Goal: Information Seeking & Learning: Stay updated

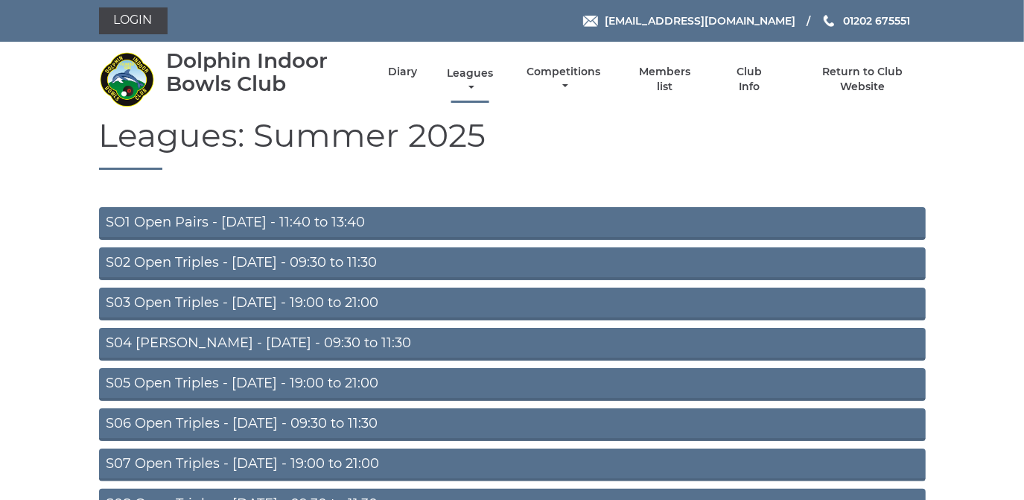
click at [464, 70] on link "Leagues" at bounding box center [470, 80] width 54 height 29
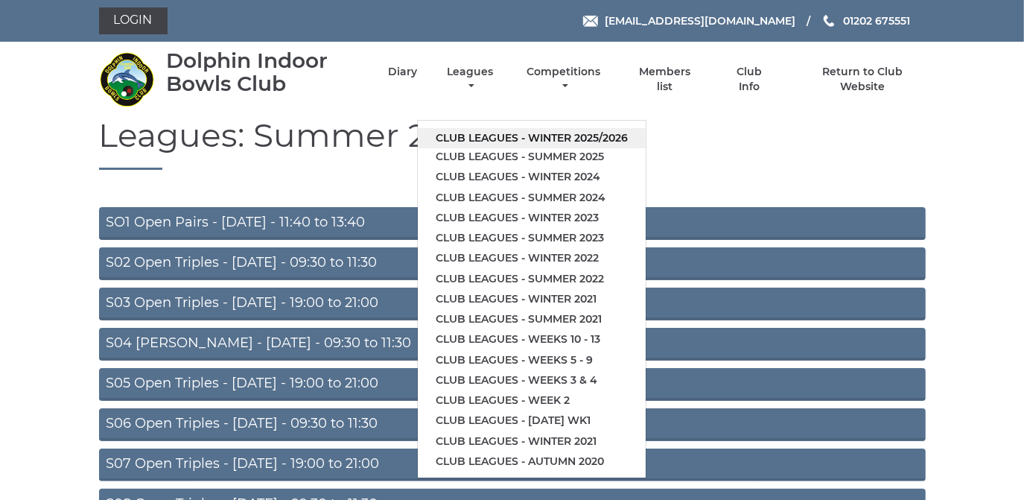
click at [478, 136] on link "Club leagues - Winter 2025/2026" at bounding box center [532, 138] width 228 height 20
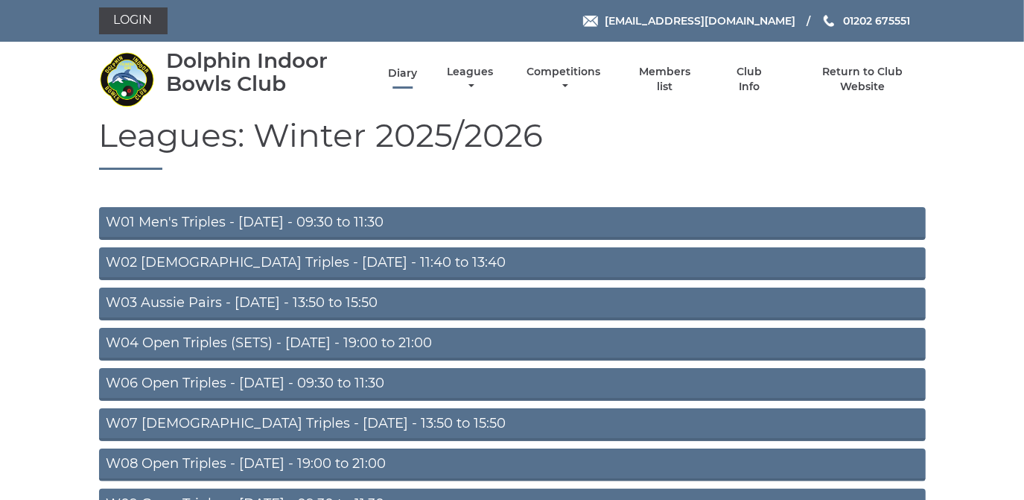
click at [401, 70] on link "Diary" at bounding box center [402, 73] width 29 height 14
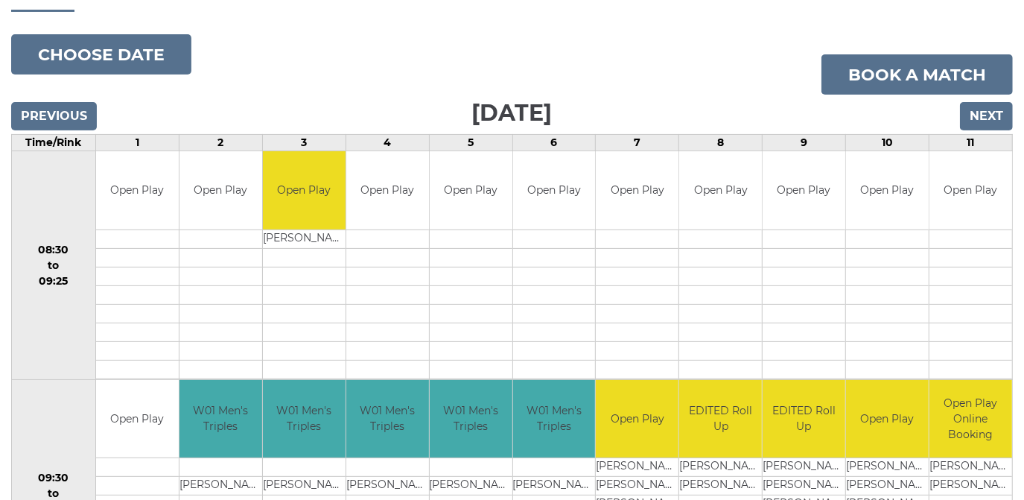
scroll to position [67, 0]
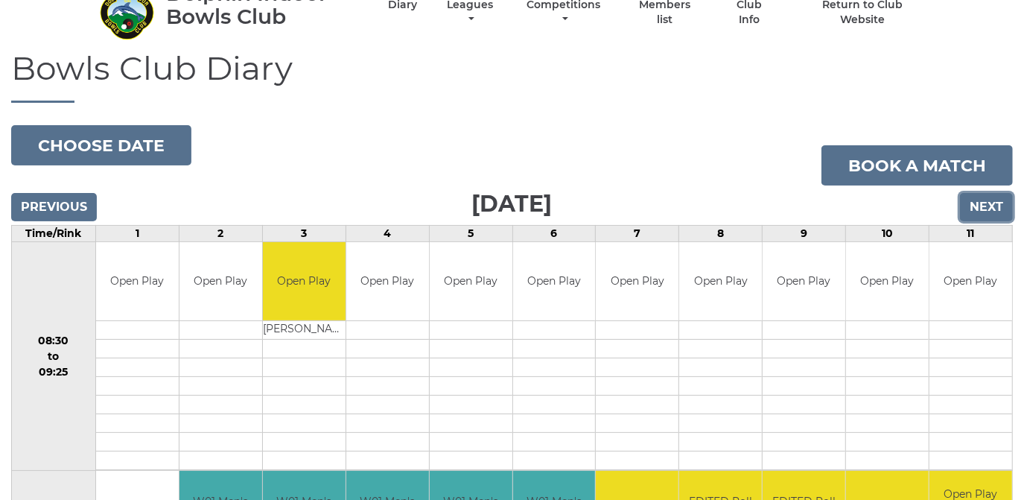
click at [982, 204] on input "Next" at bounding box center [986, 207] width 53 height 28
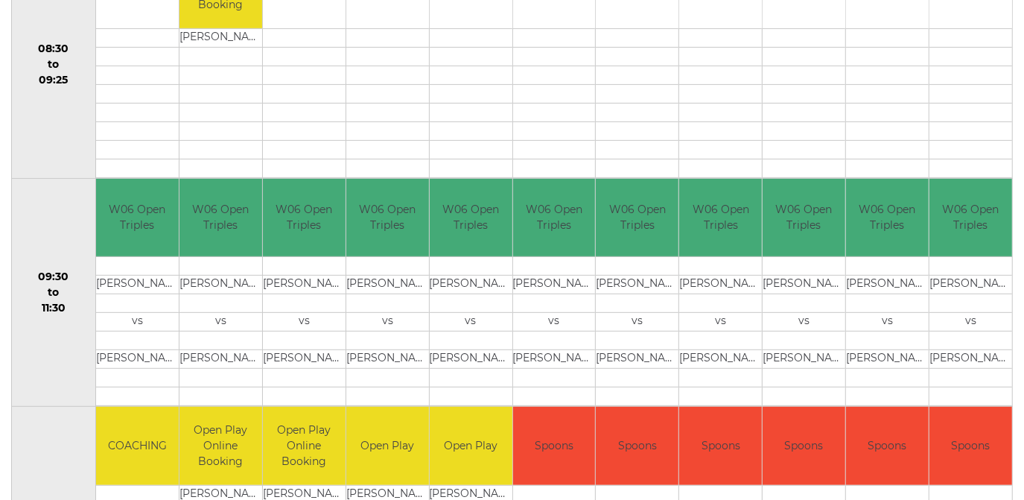
scroll to position [203, 0]
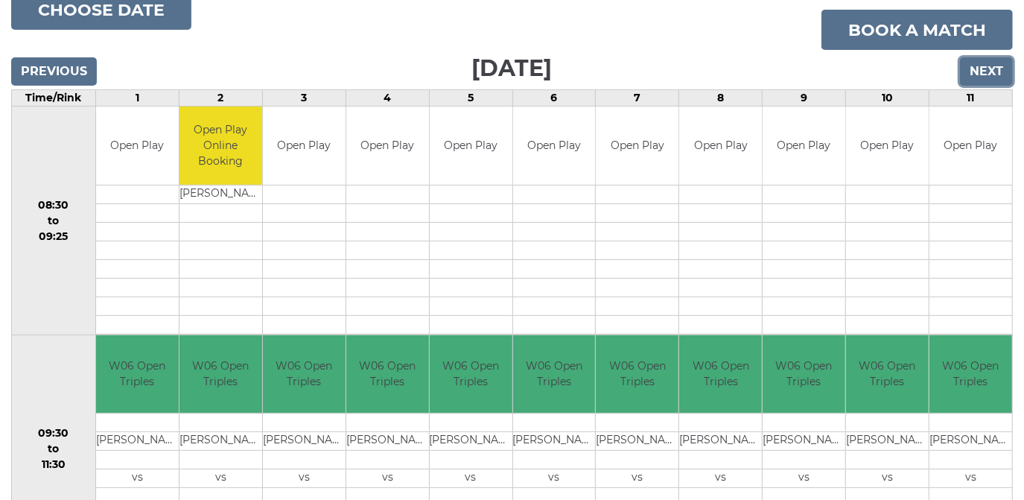
click at [985, 69] on input "Next" at bounding box center [986, 71] width 53 height 28
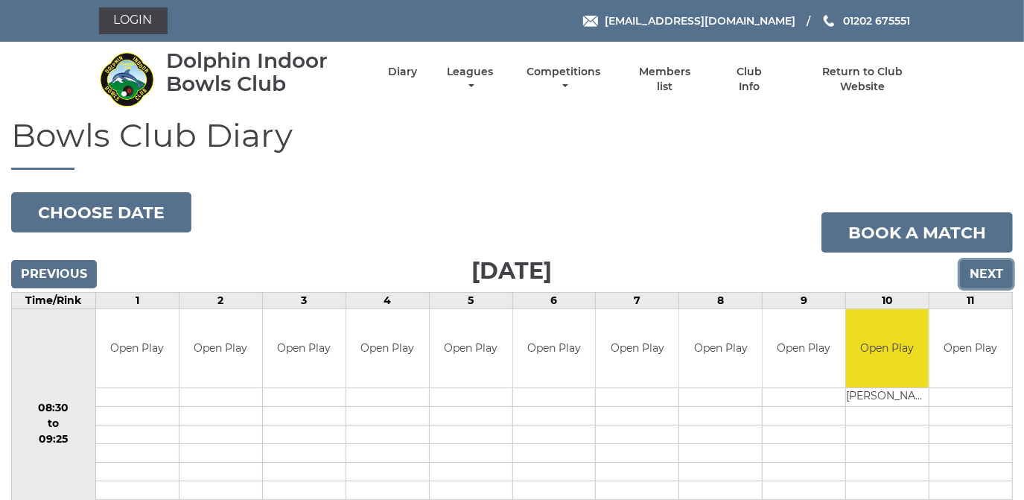
click at [984, 268] on input "Next" at bounding box center [986, 274] width 53 height 28
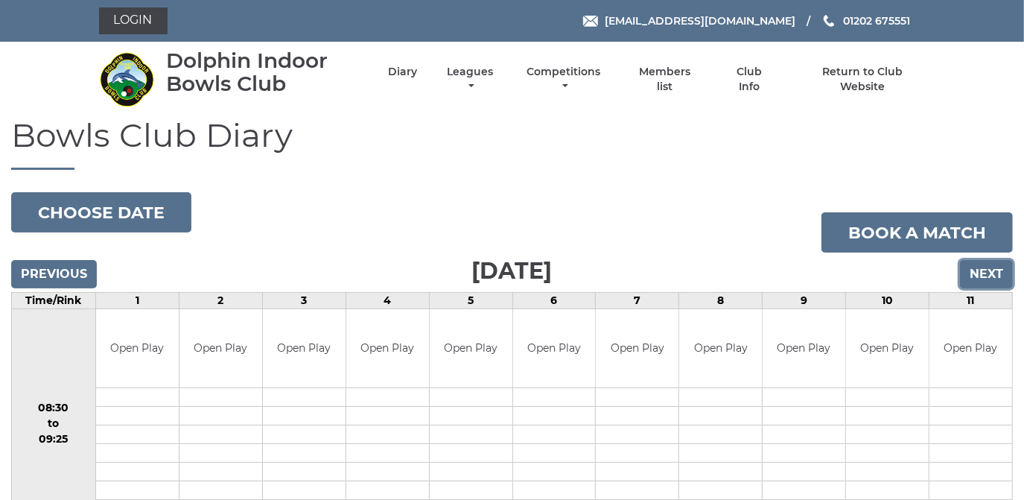
click at [980, 273] on input "Next" at bounding box center [986, 274] width 53 height 28
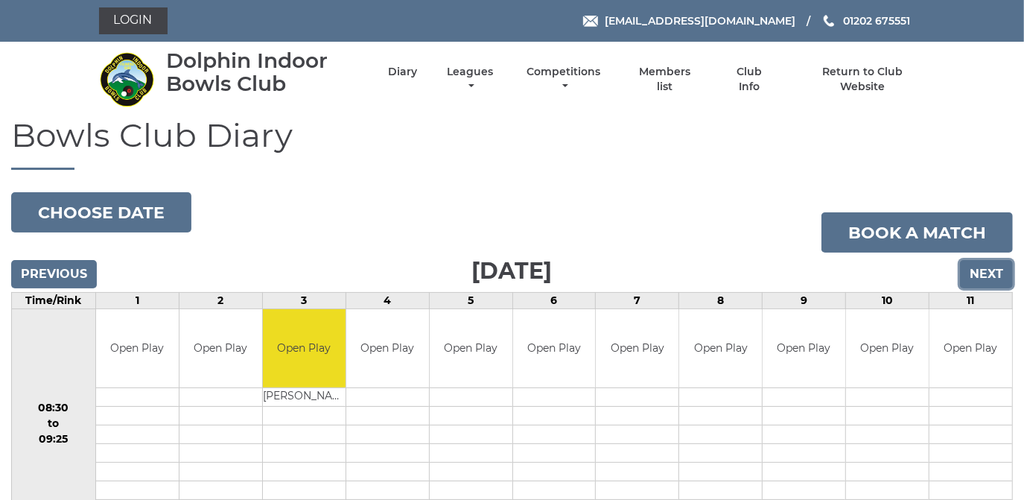
click at [980, 273] on input "Next" at bounding box center [986, 274] width 53 height 28
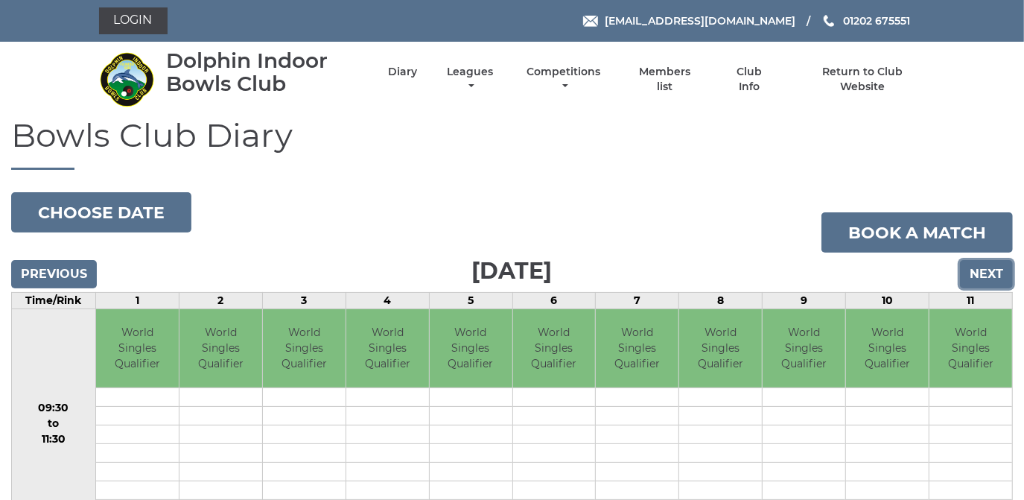
click at [980, 273] on input "Next" at bounding box center [986, 274] width 53 height 28
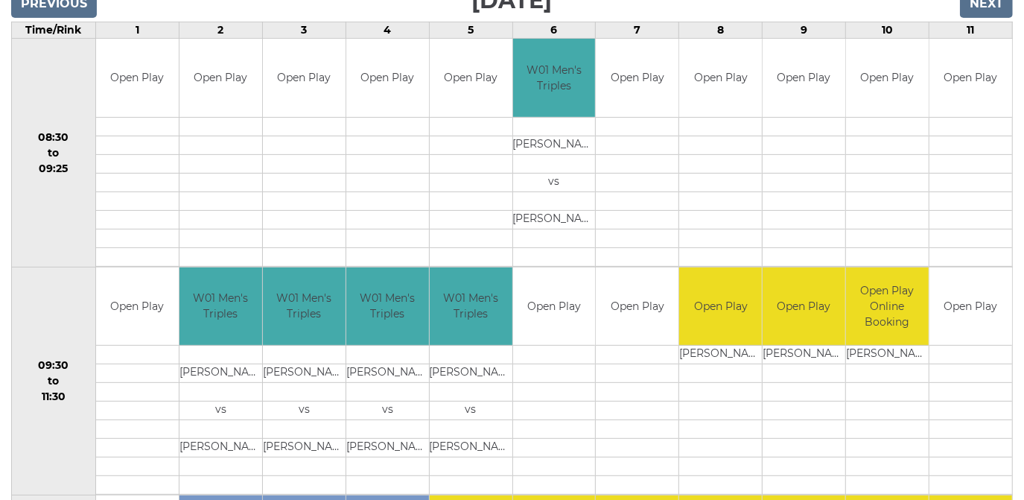
scroll to position [67, 0]
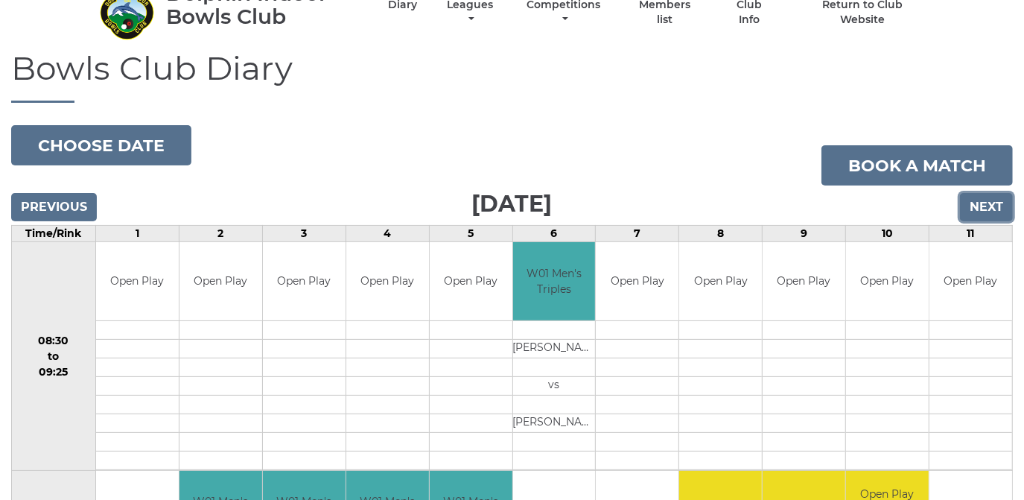
click at [989, 207] on input "Next" at bounding box center [986, 207] width 53 height 28
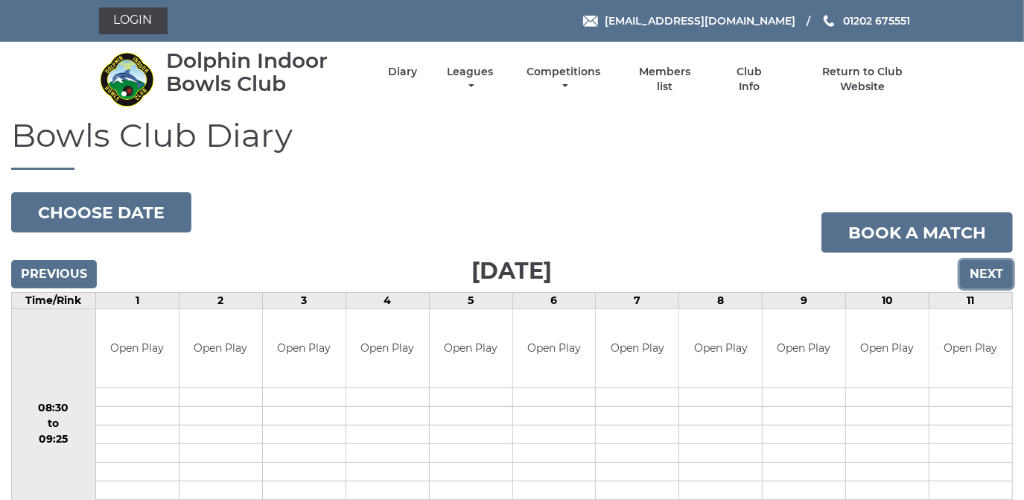
click at [987, 280] on input "Next" at bounding box center [986, 274] width 53 height 28
